Goal: Check status: Check status

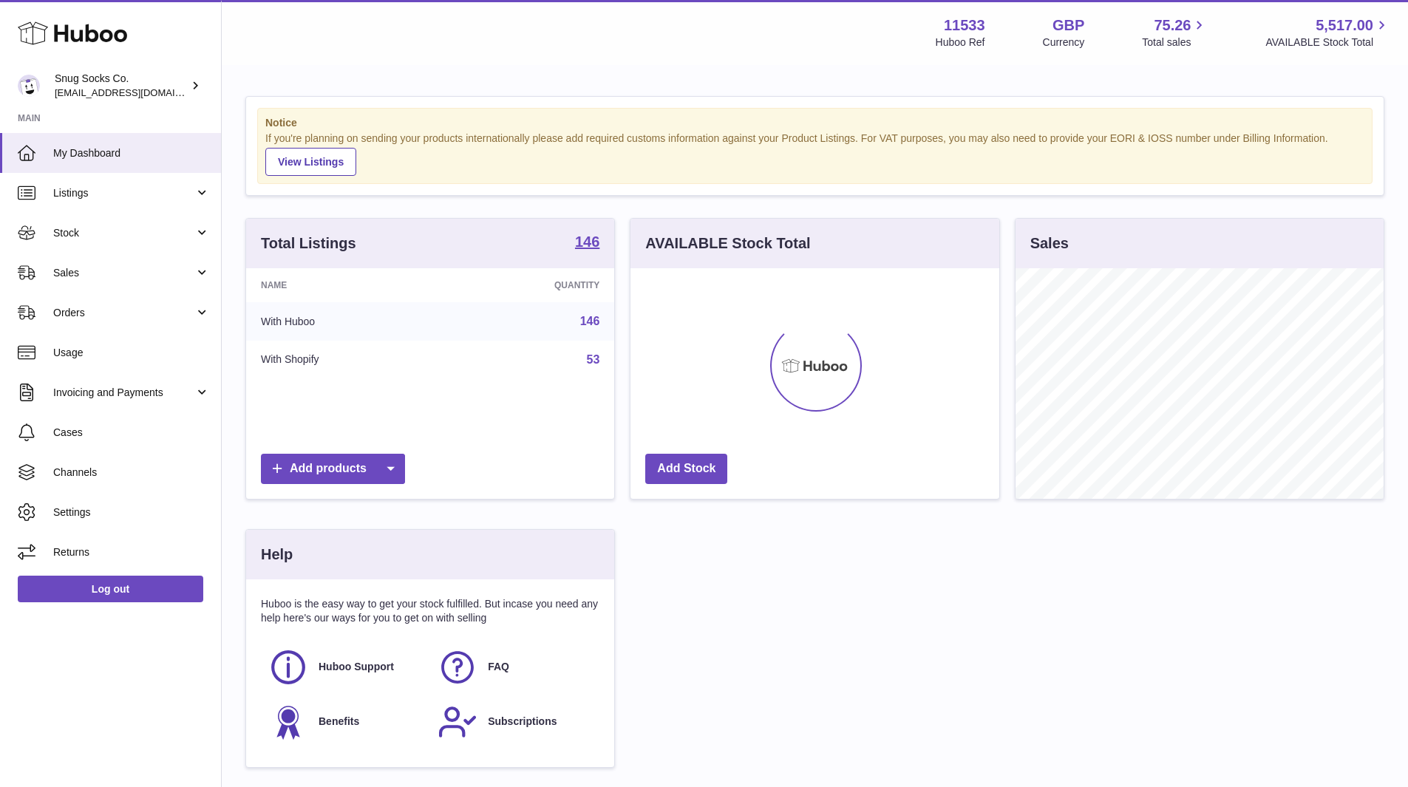
scroll to position [231, 369]
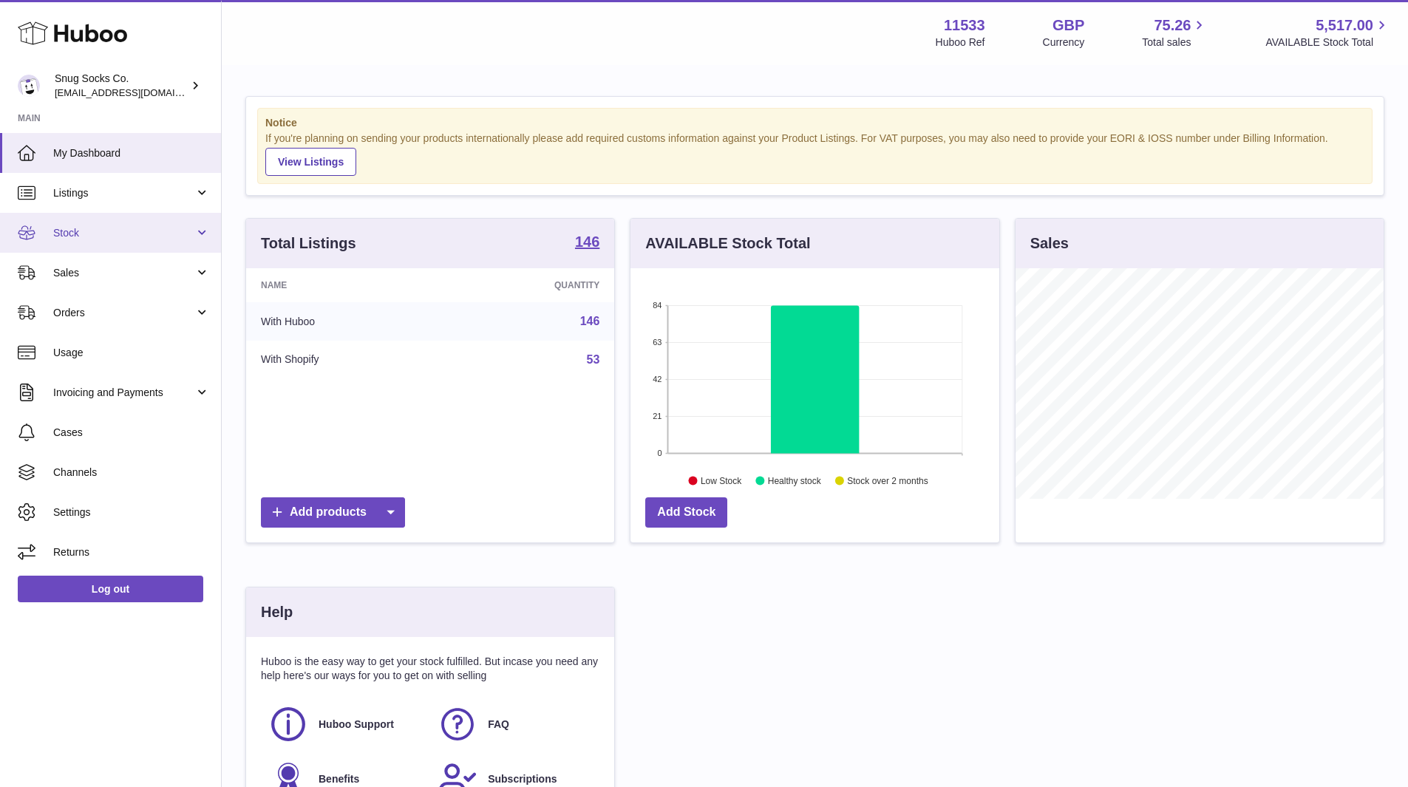
click at [118, 231] on span "Stock" at bounding box center [123, 233] width 141 height 14
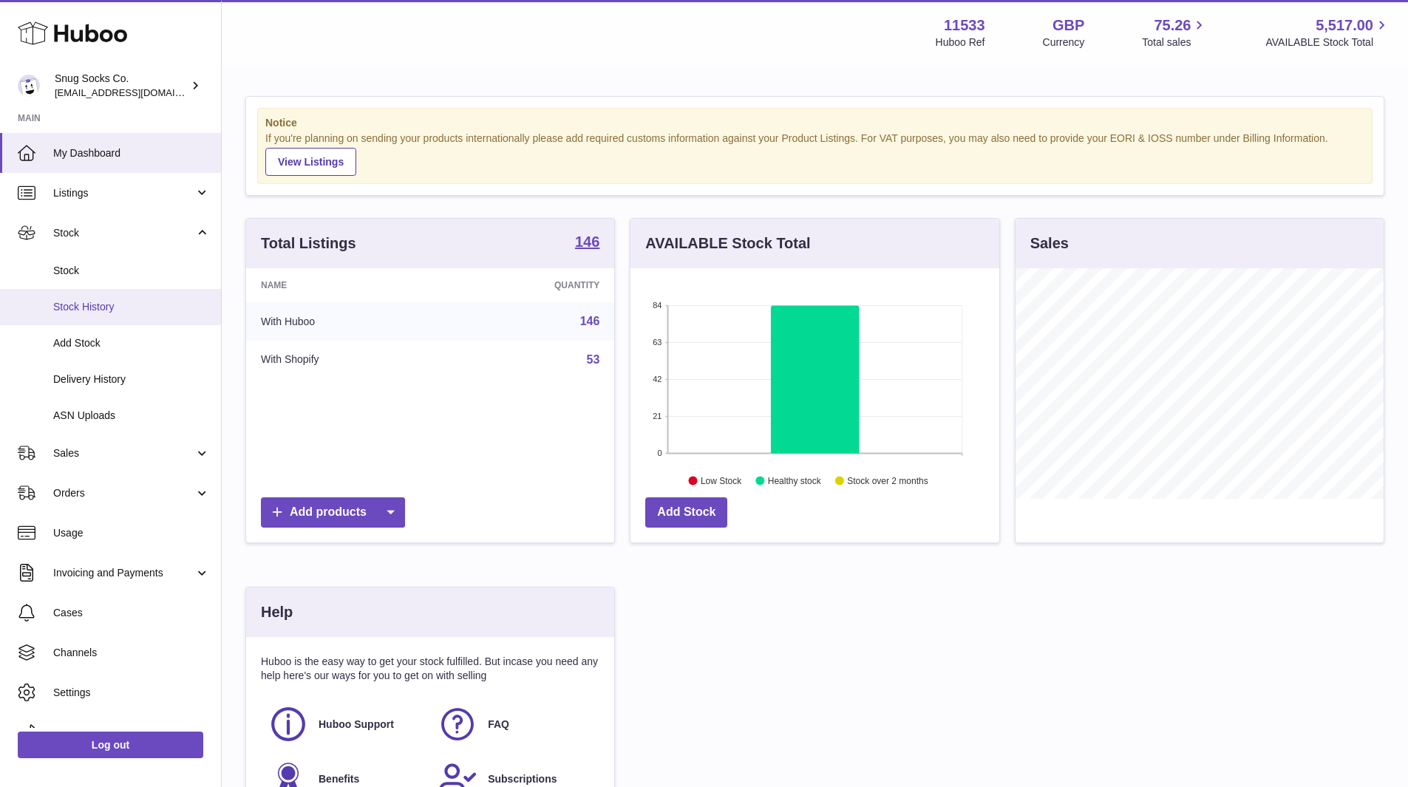
click at [102, 300] on span "Stock History" at bounding box center [131, 307] width 157 height 14
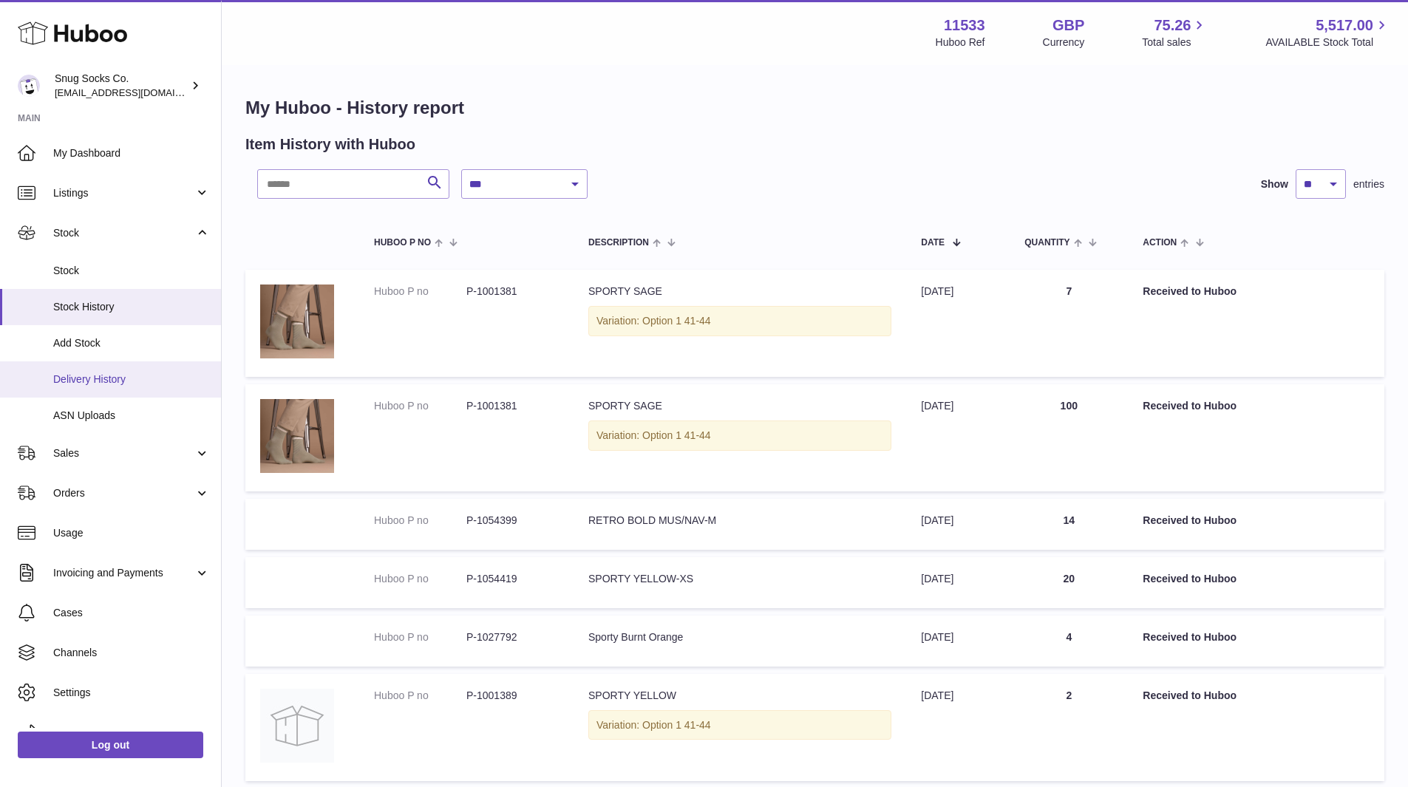
click at [106, 373] on span "Delivery History" at bounding box center [131, 380] width 157 height 14
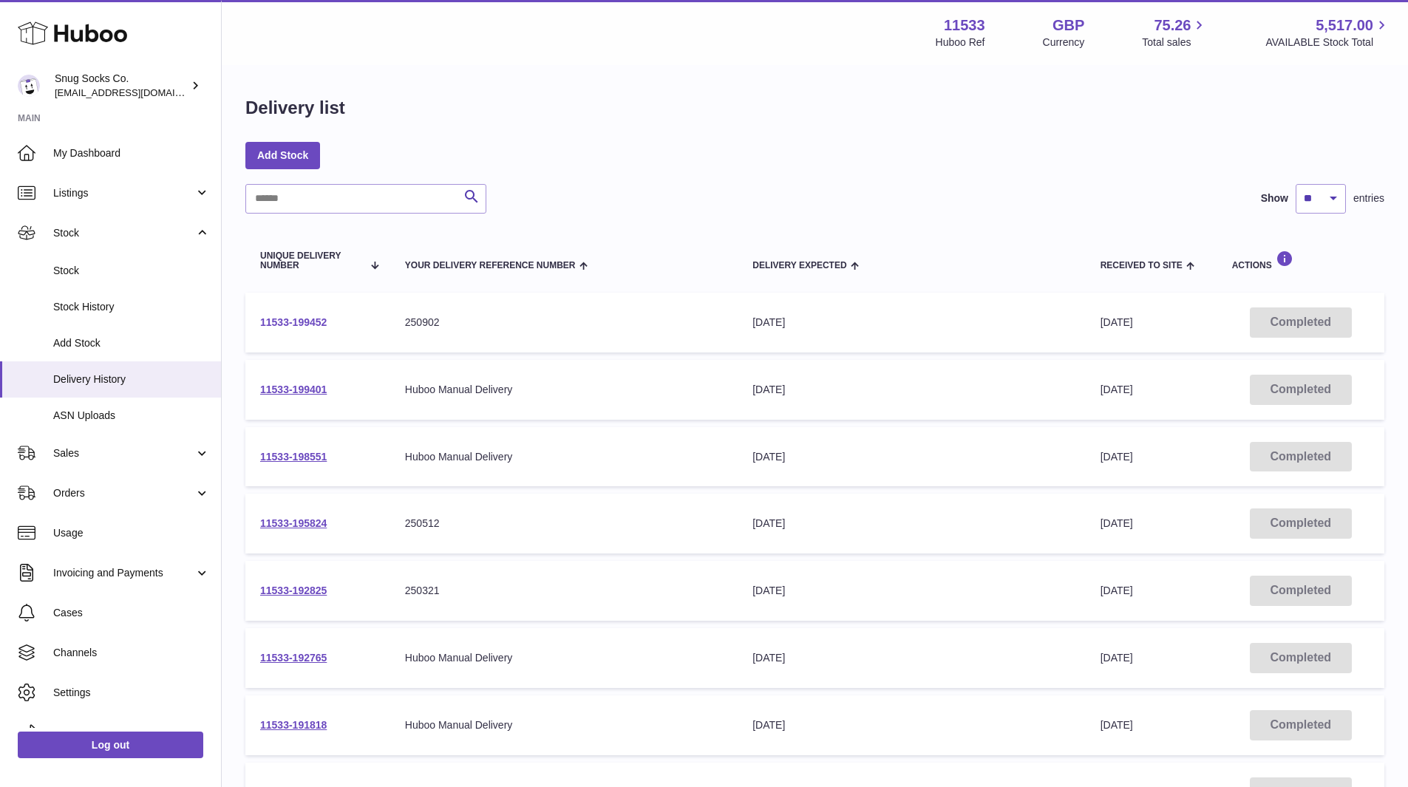
click at [305, 321] on link "11533-199452" at bounding box center [293, 322] width 67 height 12
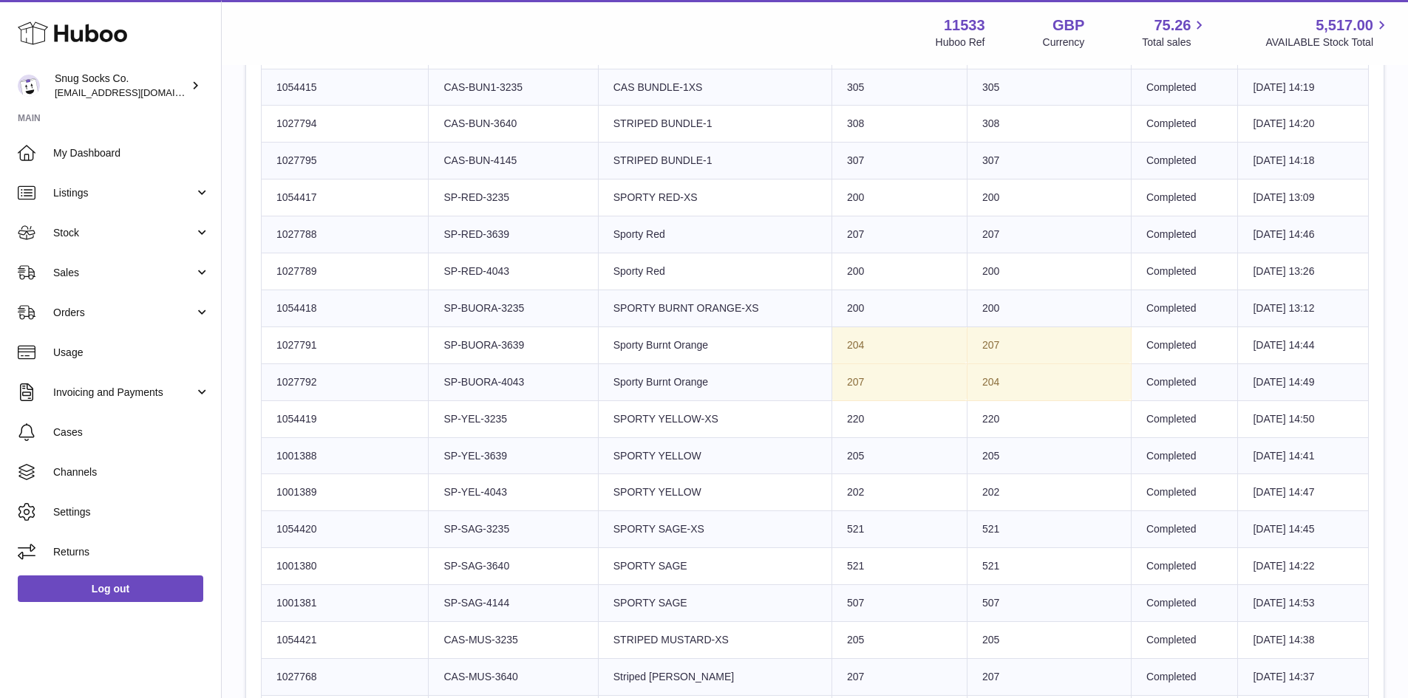
scroll to position [1958, 0]
